Goal: Task Accomplishment & Management: Use online tool/utility

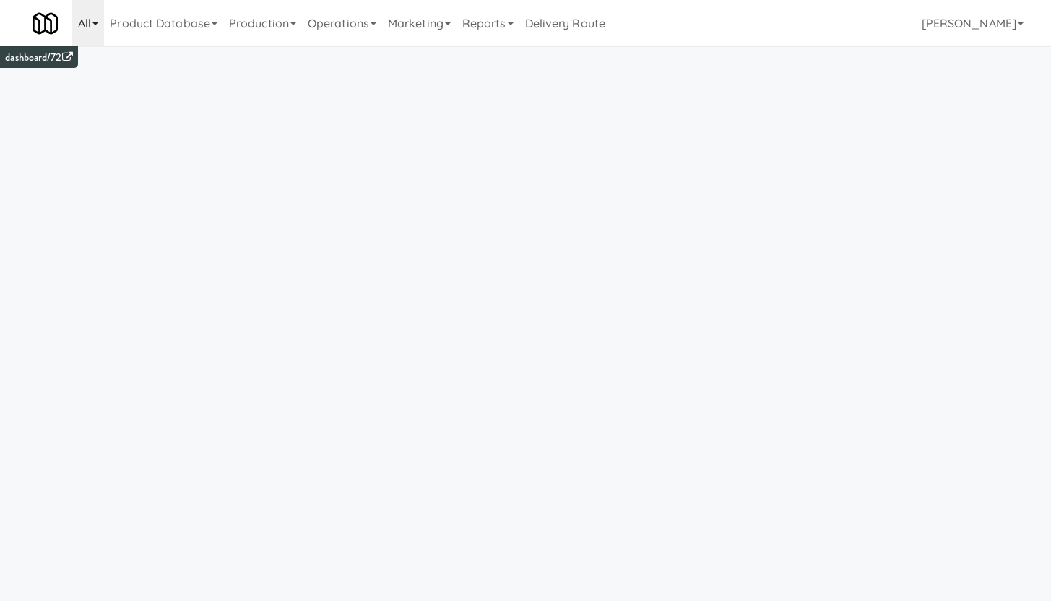
click at [94, 29] on link "All" at bounding box center [88, 23] width 32 height 46
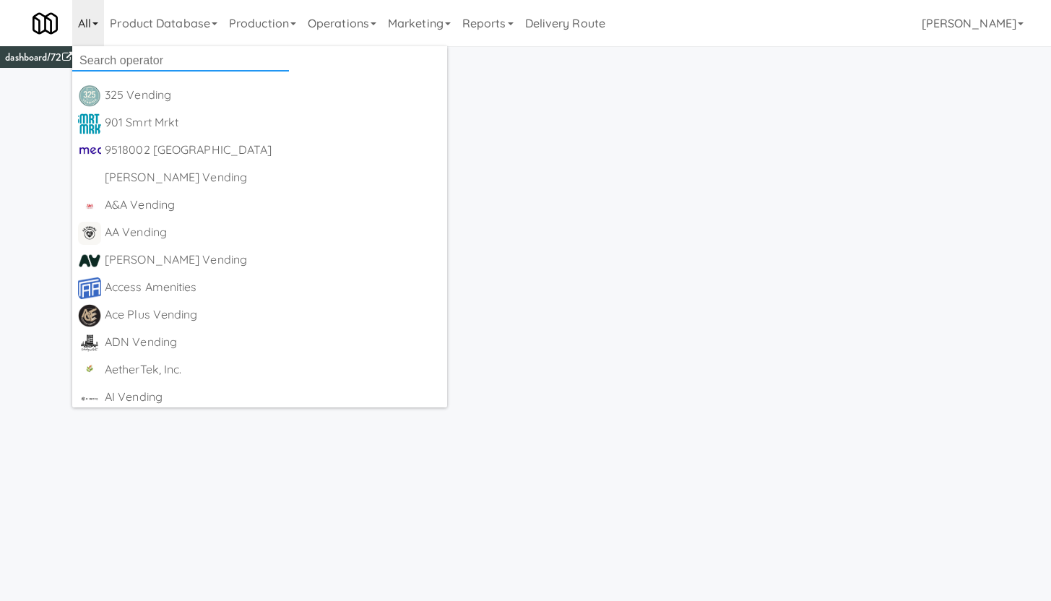
click at [98, 53] on input "text" at bounding box center [180, 61] width 217 height 22
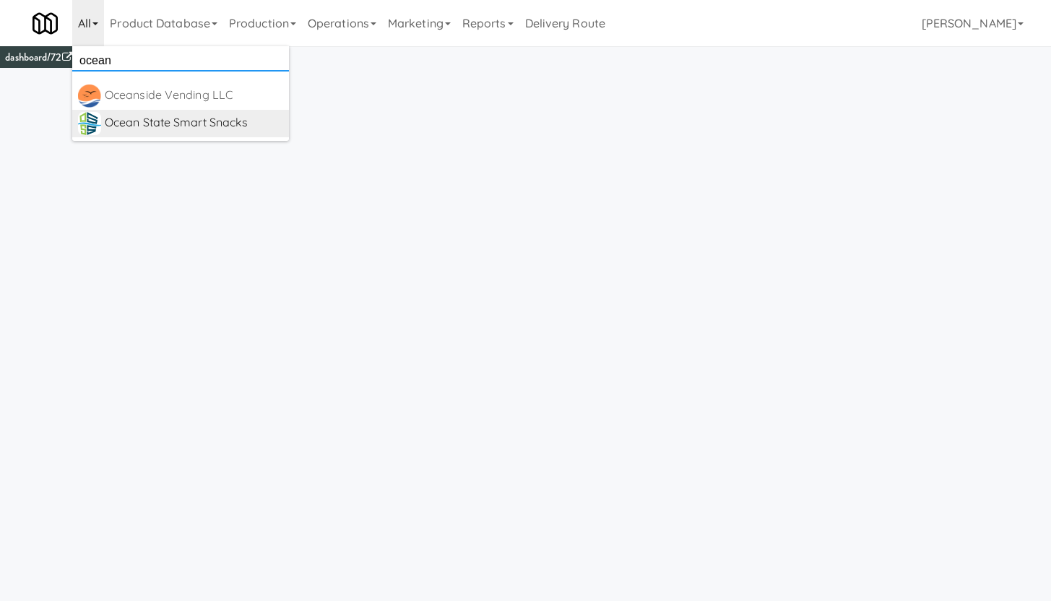
type input "ocean"
click at [161, 116] on div "Ocean State Smart Snacks" at bounding box center [194, 123] width 178 height 22
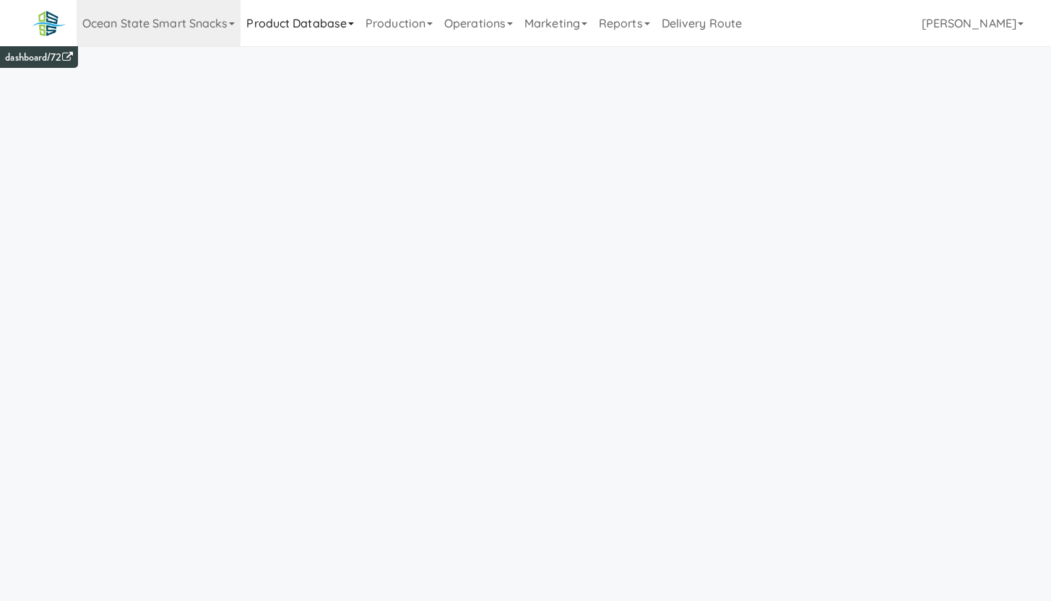
click at [319, 30] on link "Product Database" at bounding box center [300, 23] width 119 height 46
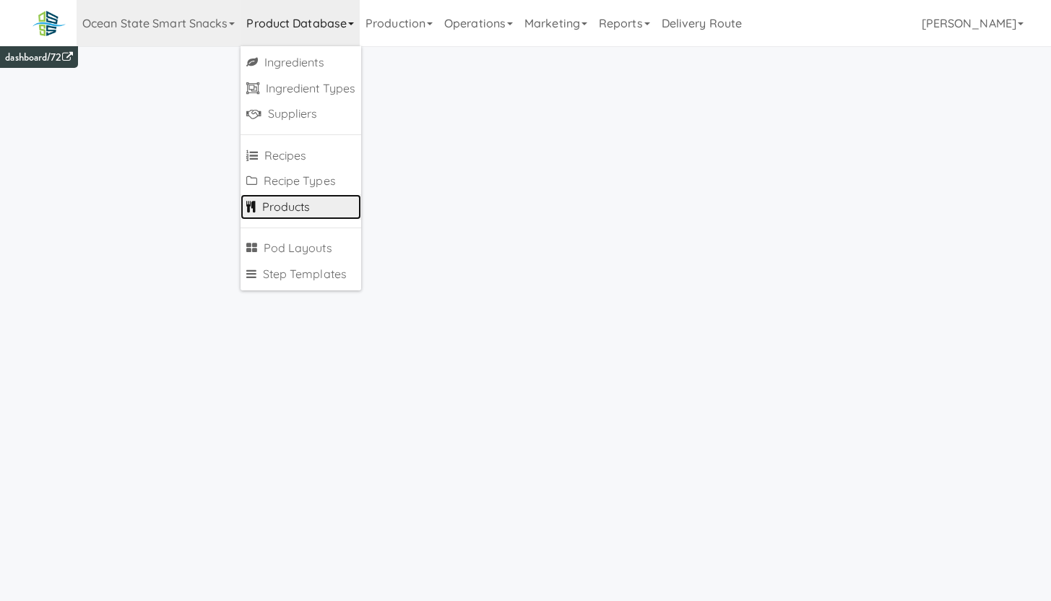
click at [311, 202] on link "Products" at bounding box center [301, 207] width 121 height 26
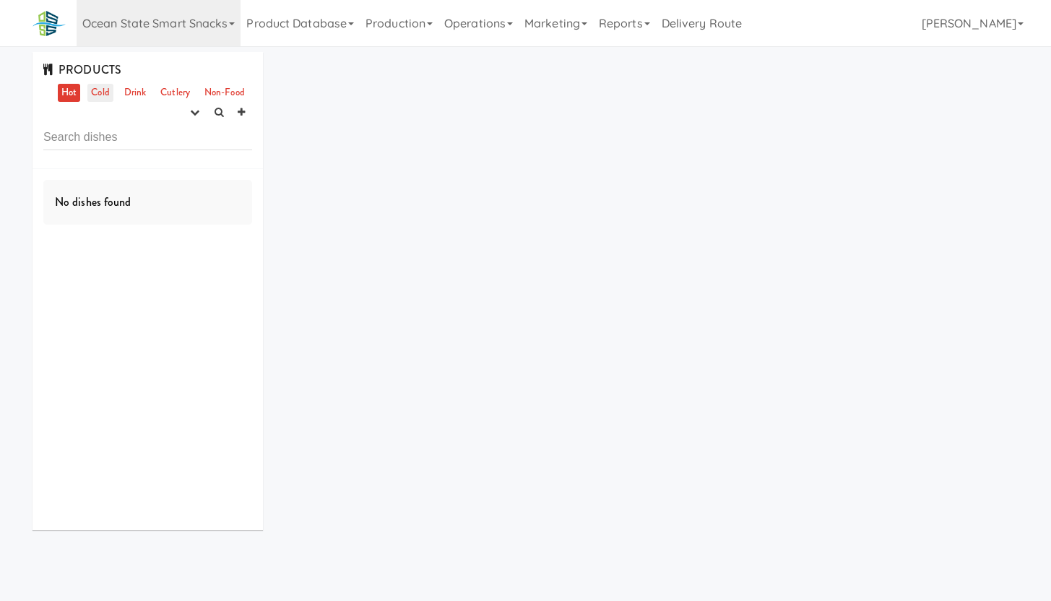
click at [97, 95] on link "Cold" at bounding box center [99, 93] width 25 height 18
click at [125, 92] on link "Drink" at bounding box center [136, 93] width 30 height 18
click at [195, 113] on icon "button" at bounding box center [194, 112] width 9 height 9
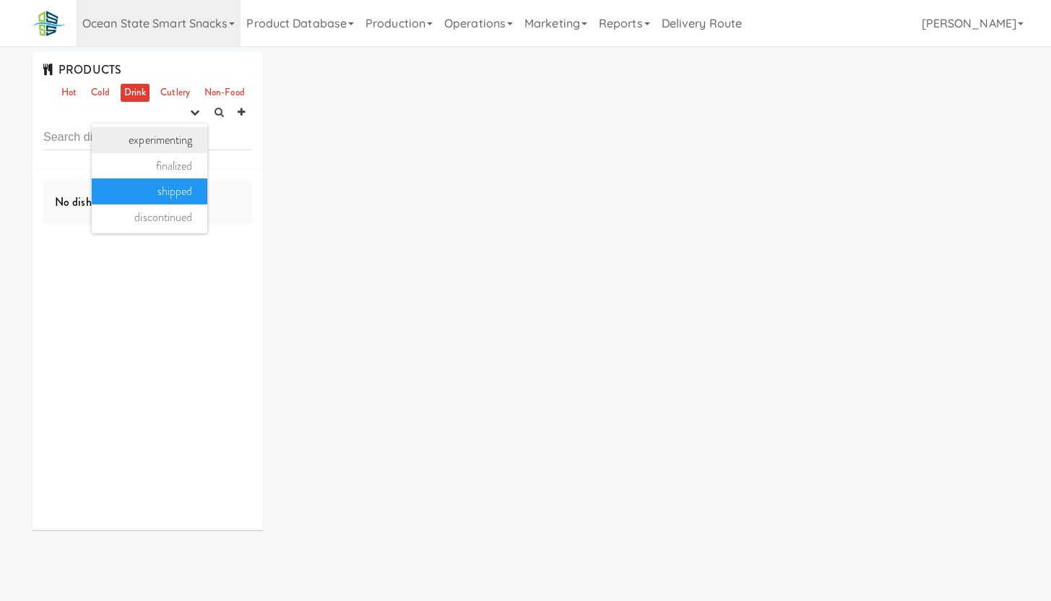
click at [176, 135] on link "experimenting" at bounding box center [150, 140] width 116 height 26
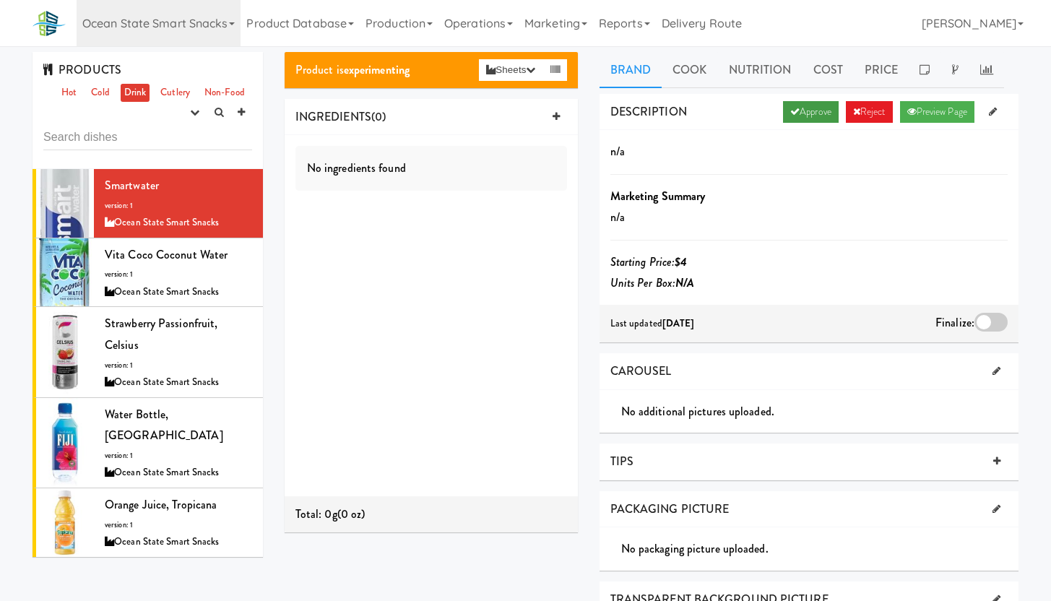
click at [804, 112] on link "Approve" at bounding box center [811, 112] width 56 height 22
click at [217, 277] on div "Vita Coco Coconut Water version: 1 Ocean State Smart Snacks" at bounding box center [178, 272] width 147 height 57
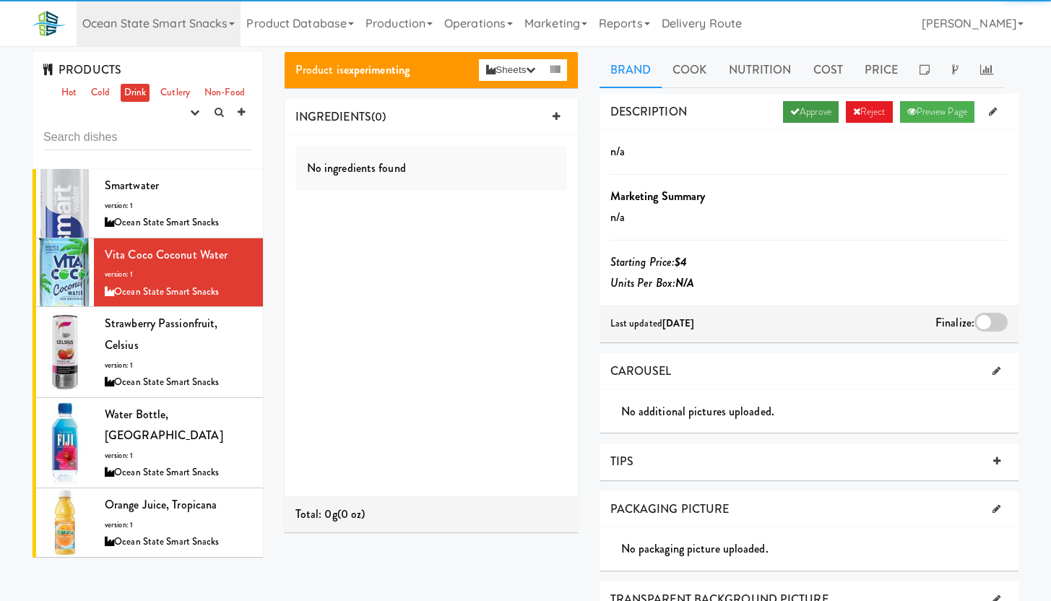
click at [813, 110] on link "Approve" at bounding box center [811, 112] width 56 height 22
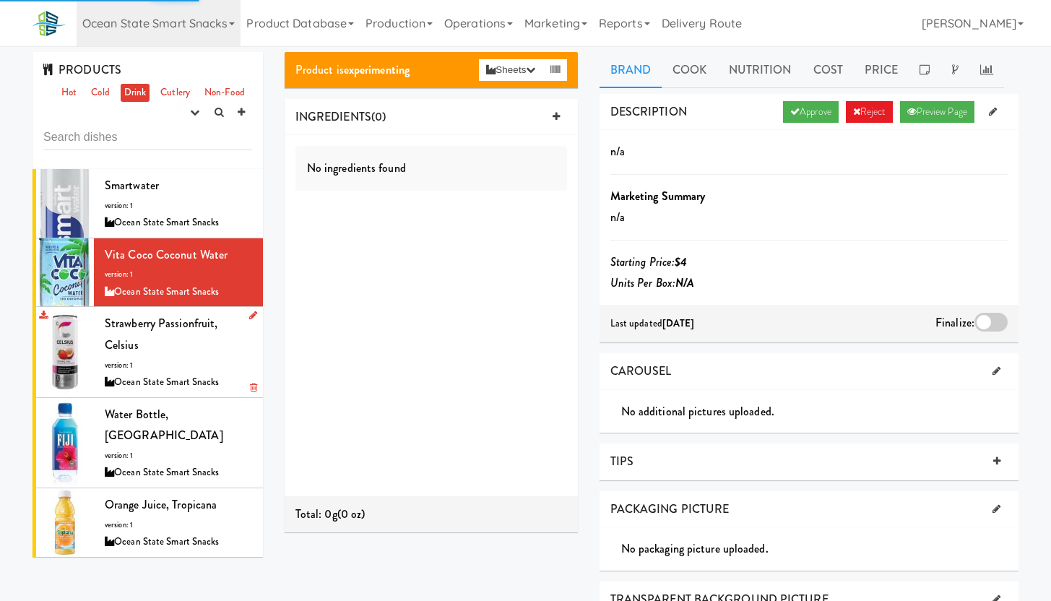
click at [174, 355] on div "Strawberry Passionfruit, Celsius version: 1 Ocean State Smart Snacks" at bounding box center [178, 352] width 147 height 78
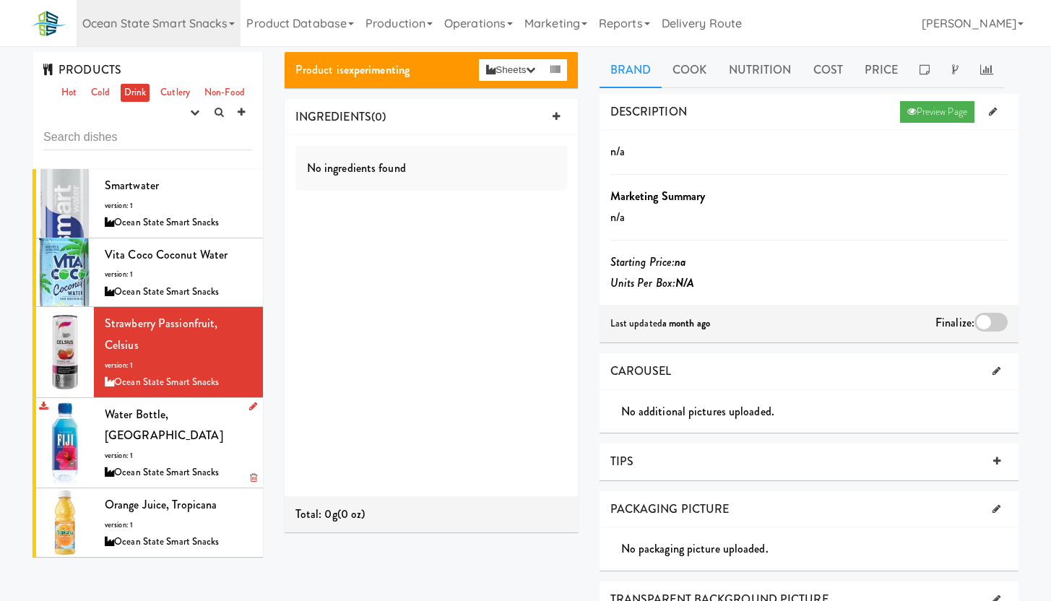
click at [200, 425] on div "Water Bottle, Fiji version: 1 Ocean State Smart Snacks" at bounding box center [178, 443] width 147 height 78
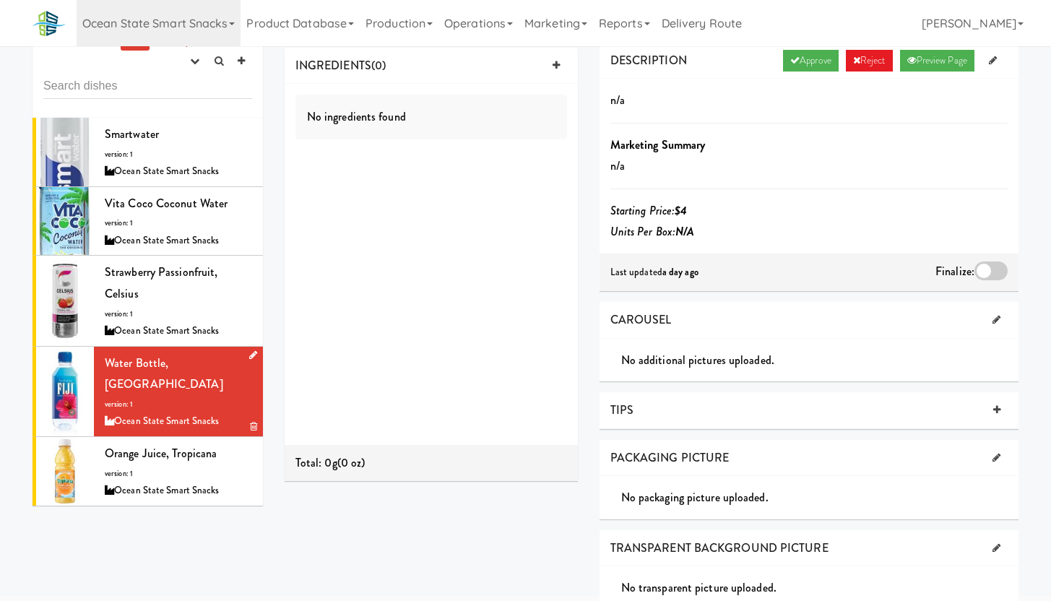
scroll to position [108, 0]
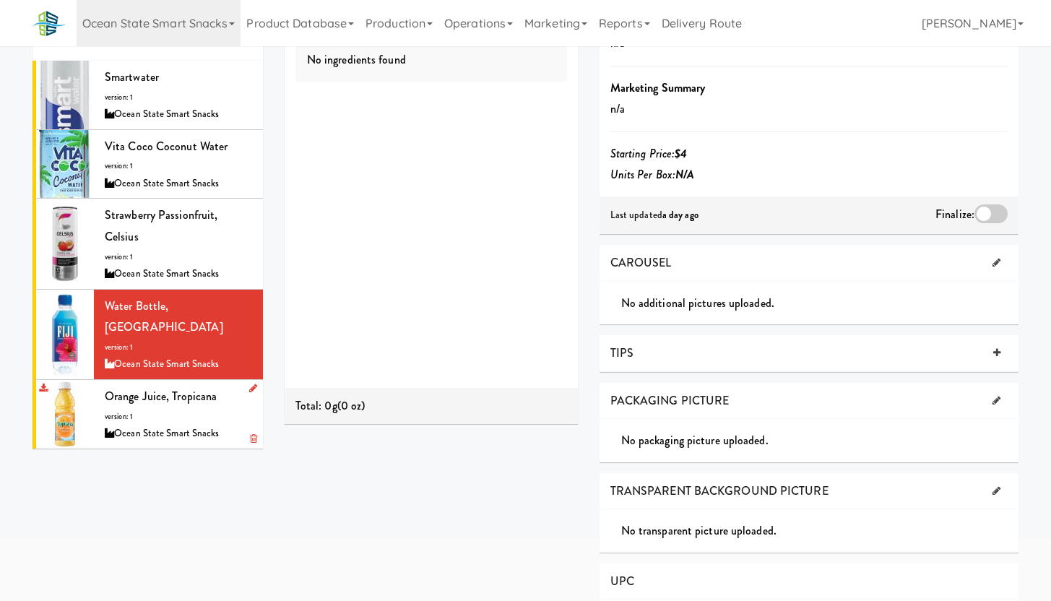
click at [185, 392] on div "Orange Juice, Tropicana version: 1 Ocean State Smart Snacks" at bounding box center [178, 414] width 147 height 57
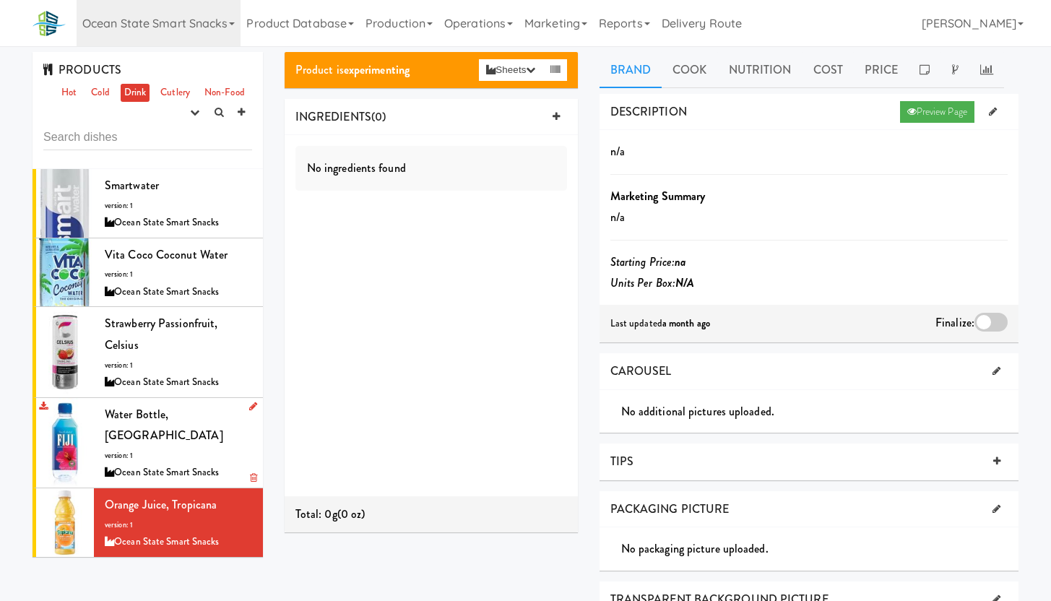
click at [198, 420] on div "Water Bottle, Fiji version: 1 Ocean State Smart Snacks" at bounding box center [178, 443] width 147 height 78
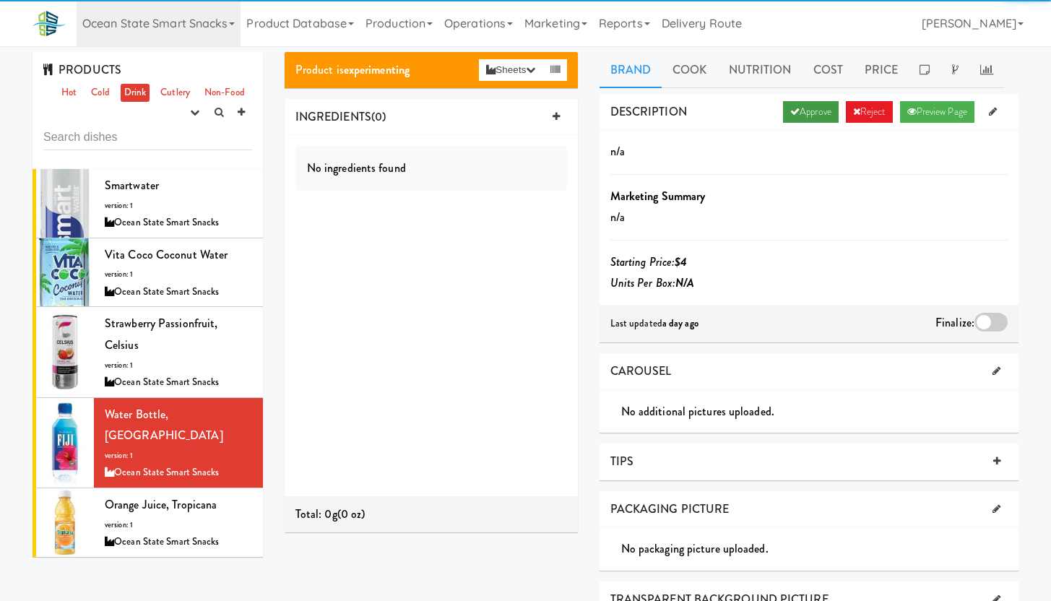
click at [805, 107] on link "Approve" at bounding box center [811, 112] width 56 height 22
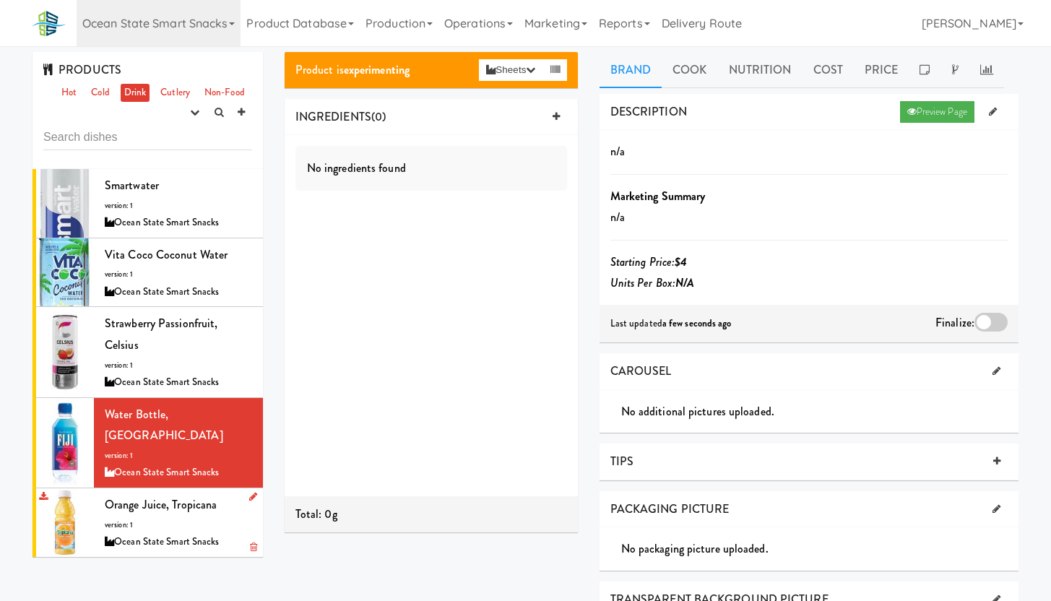
click at [183, 498] on div "Orange Juice, Tropicana version: 1 Ocean State Smart Snacks" at bounding box center [178, 522] width 147 height 57
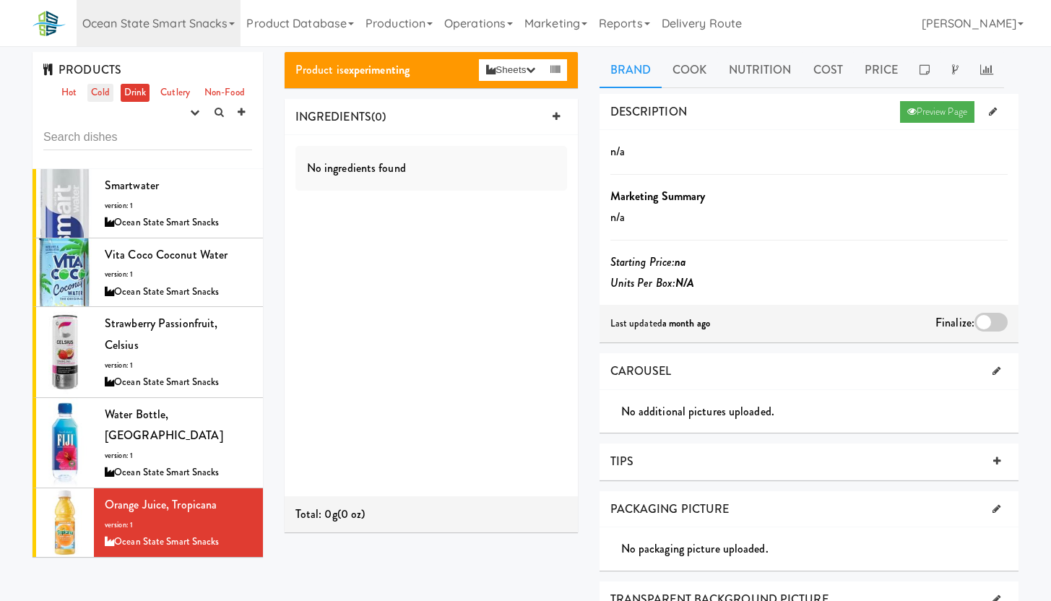
click at [100, 98] on link "Cold" at bounding box center [99, 93] width 25 height 18
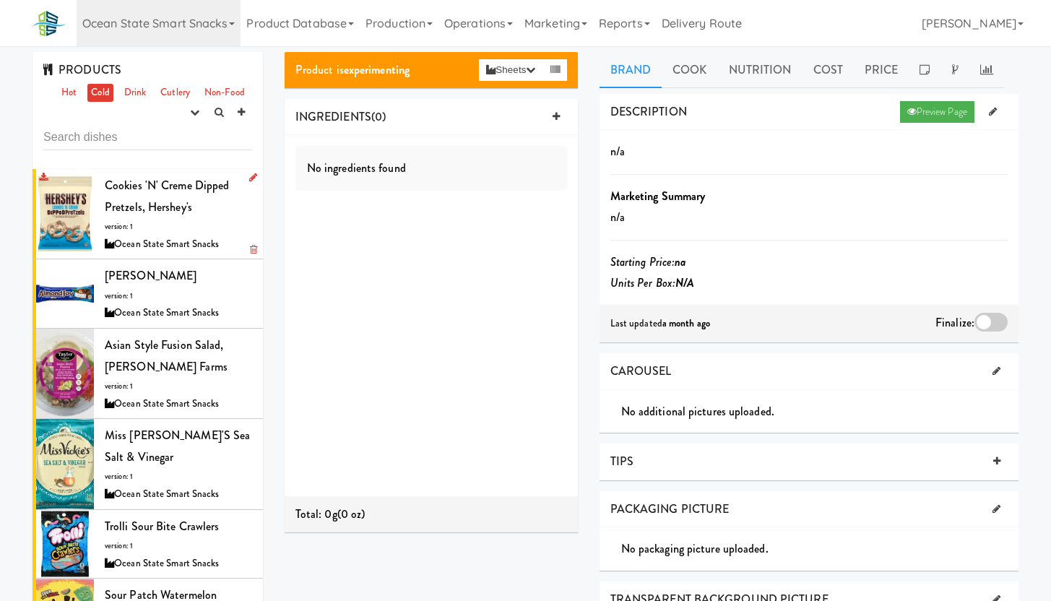
click at [202, 215] on div "Cookies 'N' Creme Dipped Pretzels, Hershey's version: 1 Ocean State Smart Snacks" at bounding box center [178, 214] width 147 height 78
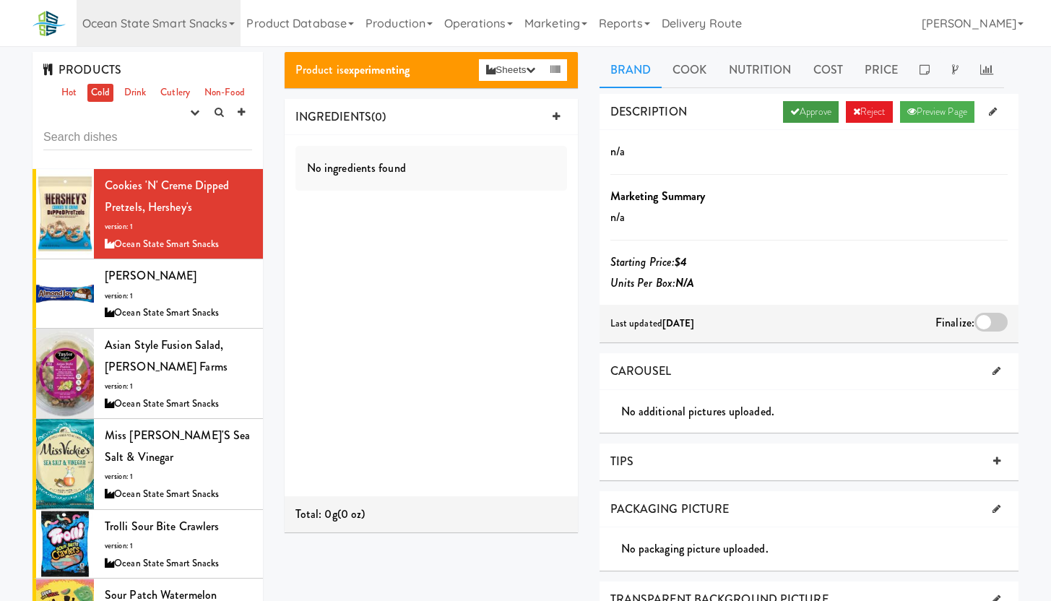
click at [801, 117] on link "Approve" at bounding box center [811, 112] width 56 height 22
click at [203, 294] on div "Almond Joy version: 1 Ocean State Smart Snacks" at bounding box center [178, 293] width 147 height 57
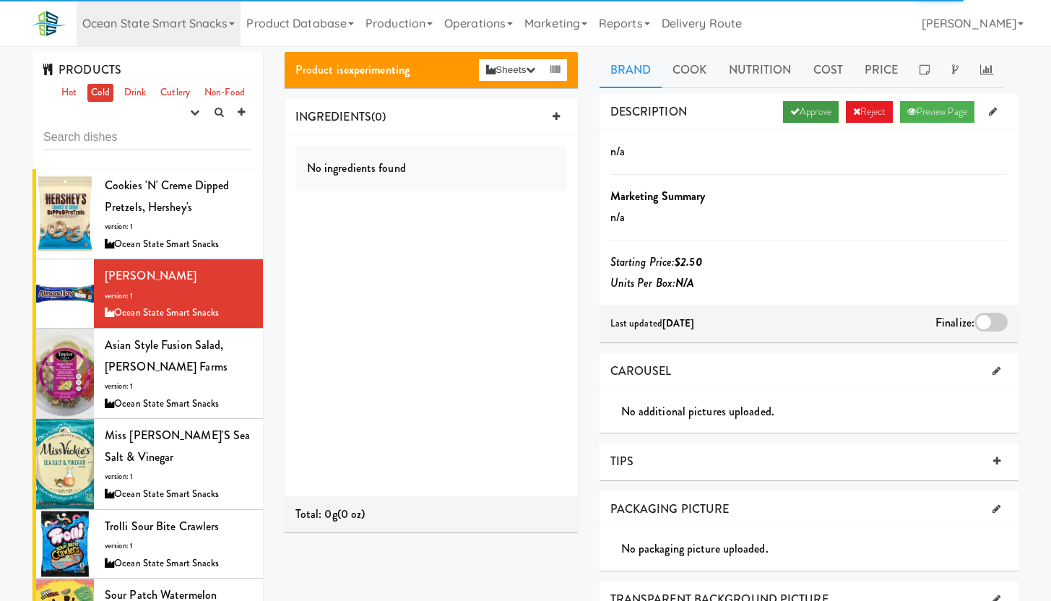
click at [808, 113] on link "Approve" at bounding box center [811, 112] width 56 height 22
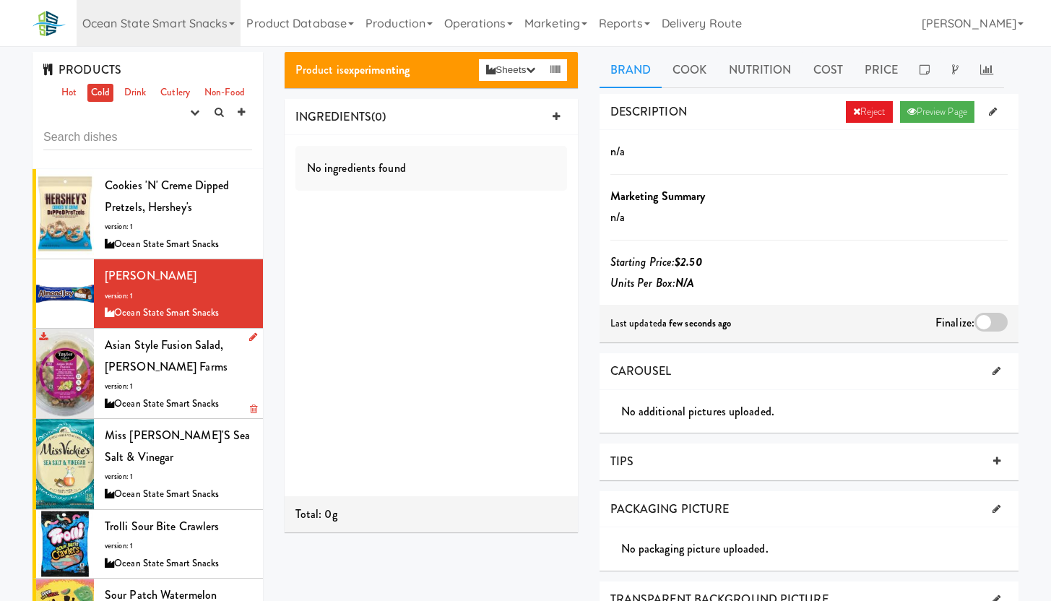
click at [168, 373] on div "Asian Style Fusion Salad, Taylor Farms version: 1 Ocean State Smart Snacks" at bounding box center [178, 373] width 147 height 78
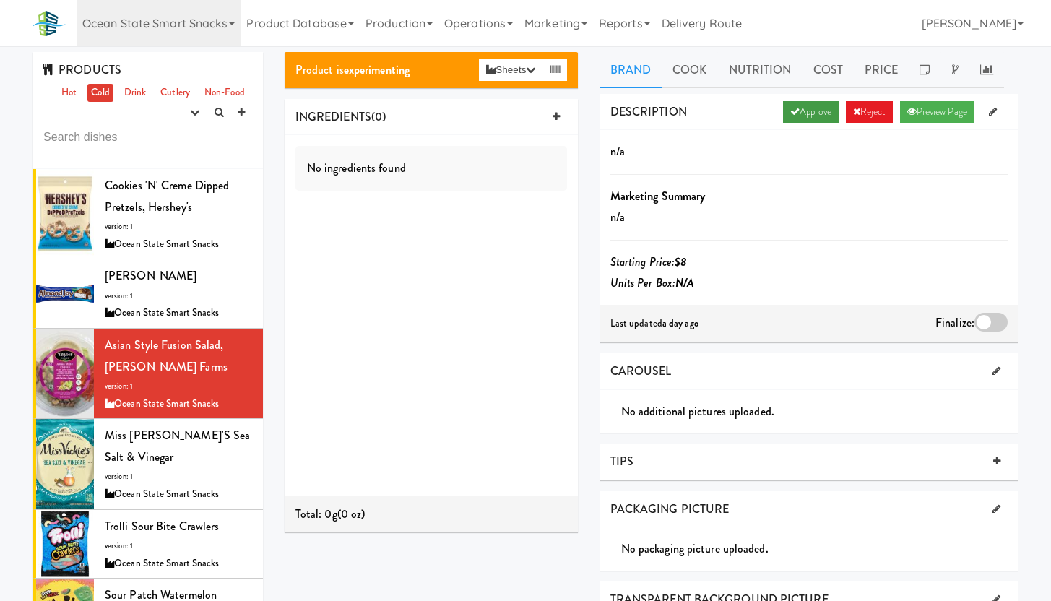
click at [801, 113] on link "Approve" at bounding box center [811, 112] width 56 height 22
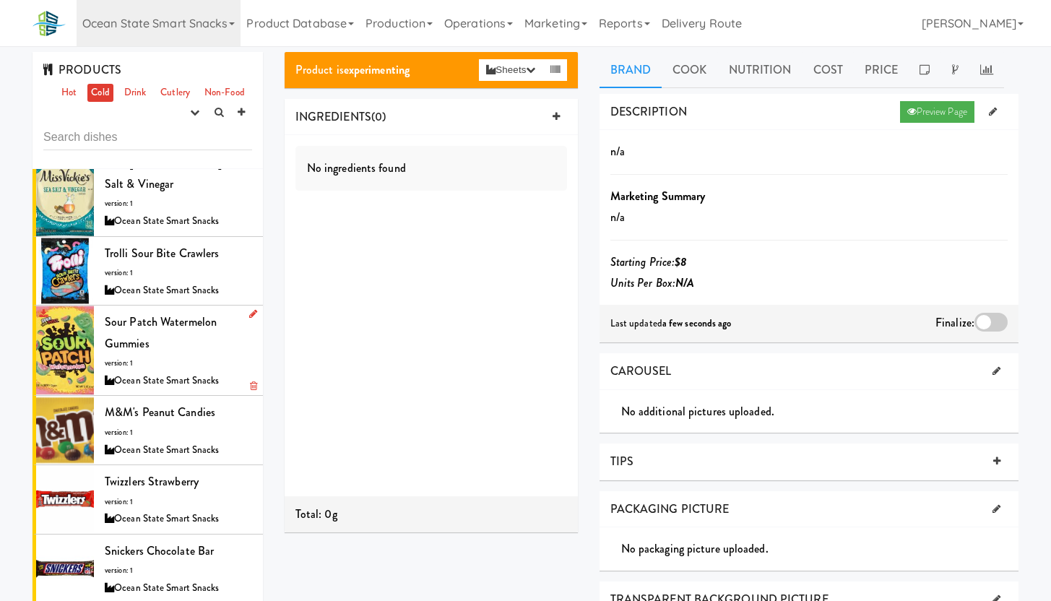
scroll to position [274, 0]
click at [193, 553] on span "Snickers Chocolate Bar" at bounding box center [159, 550] width 109 height 17
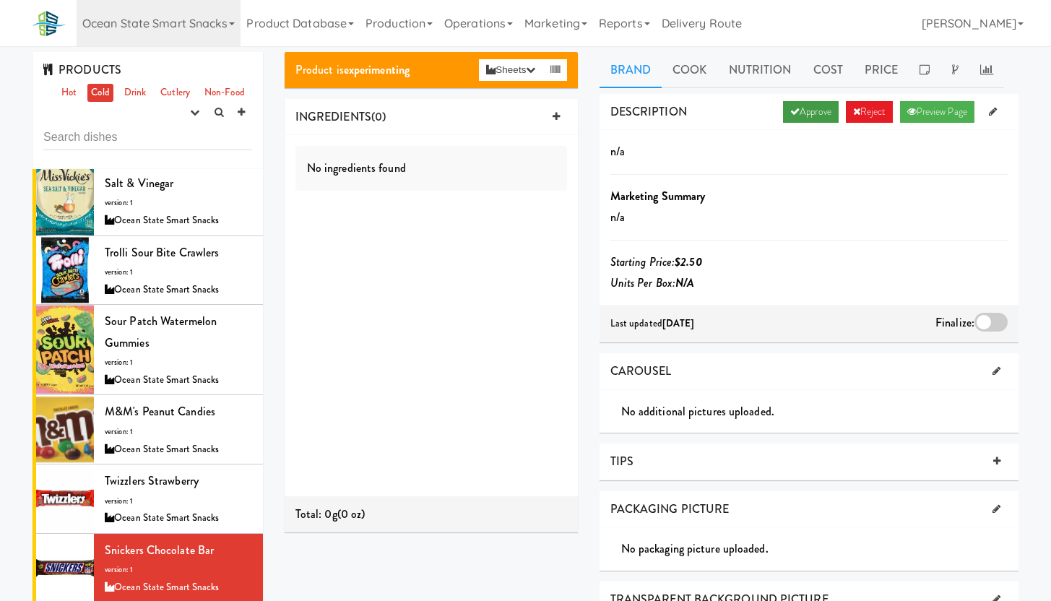
click at [792, 106] on link "Approve" at bounding box center [811, 112] width 56 height 22
